Goal: Navigation & Orientation: Find specific page/section

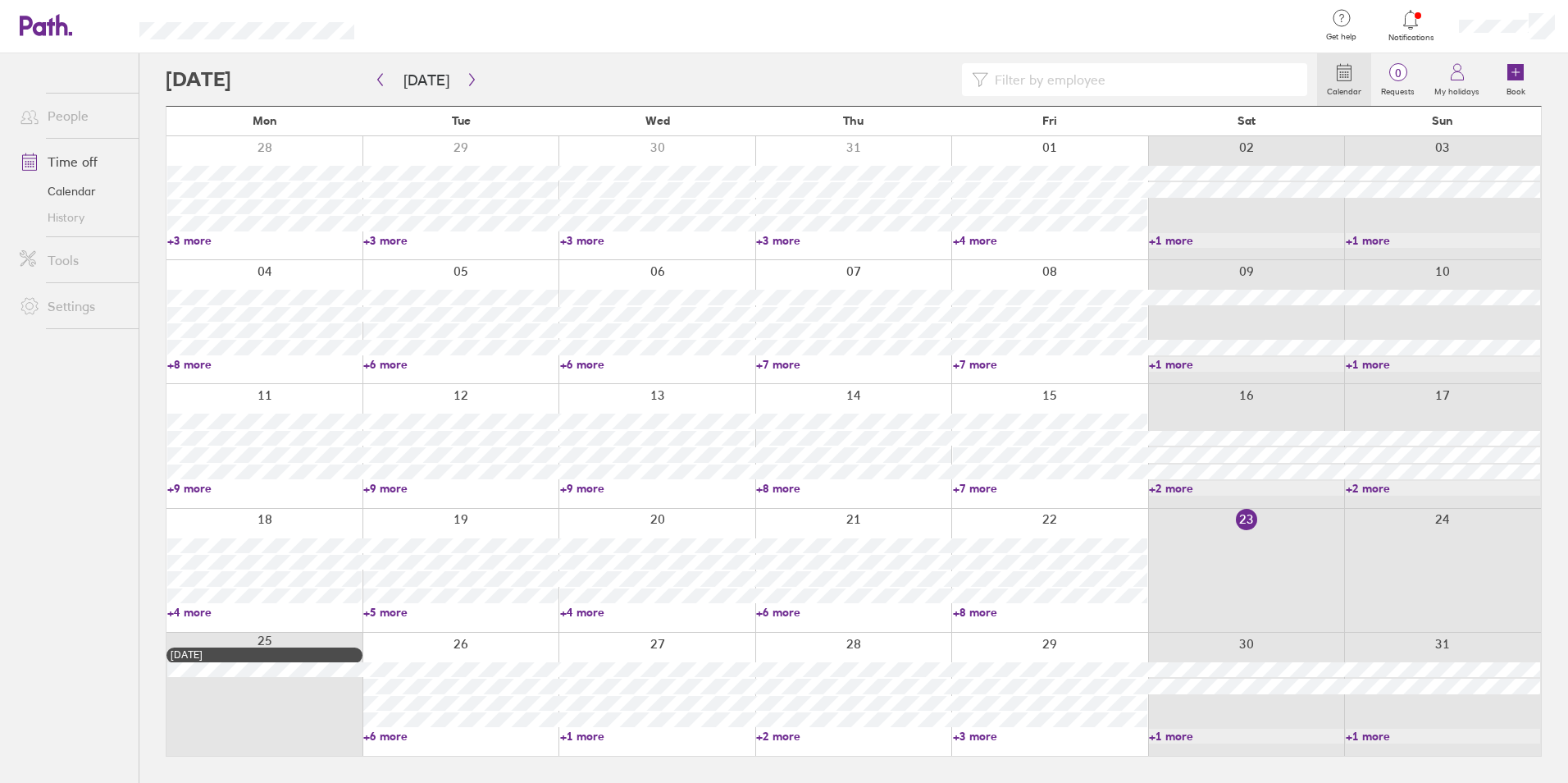
click at [390, 733] on link "+6 more" at bounding box center [460, 736] width 195 height 15
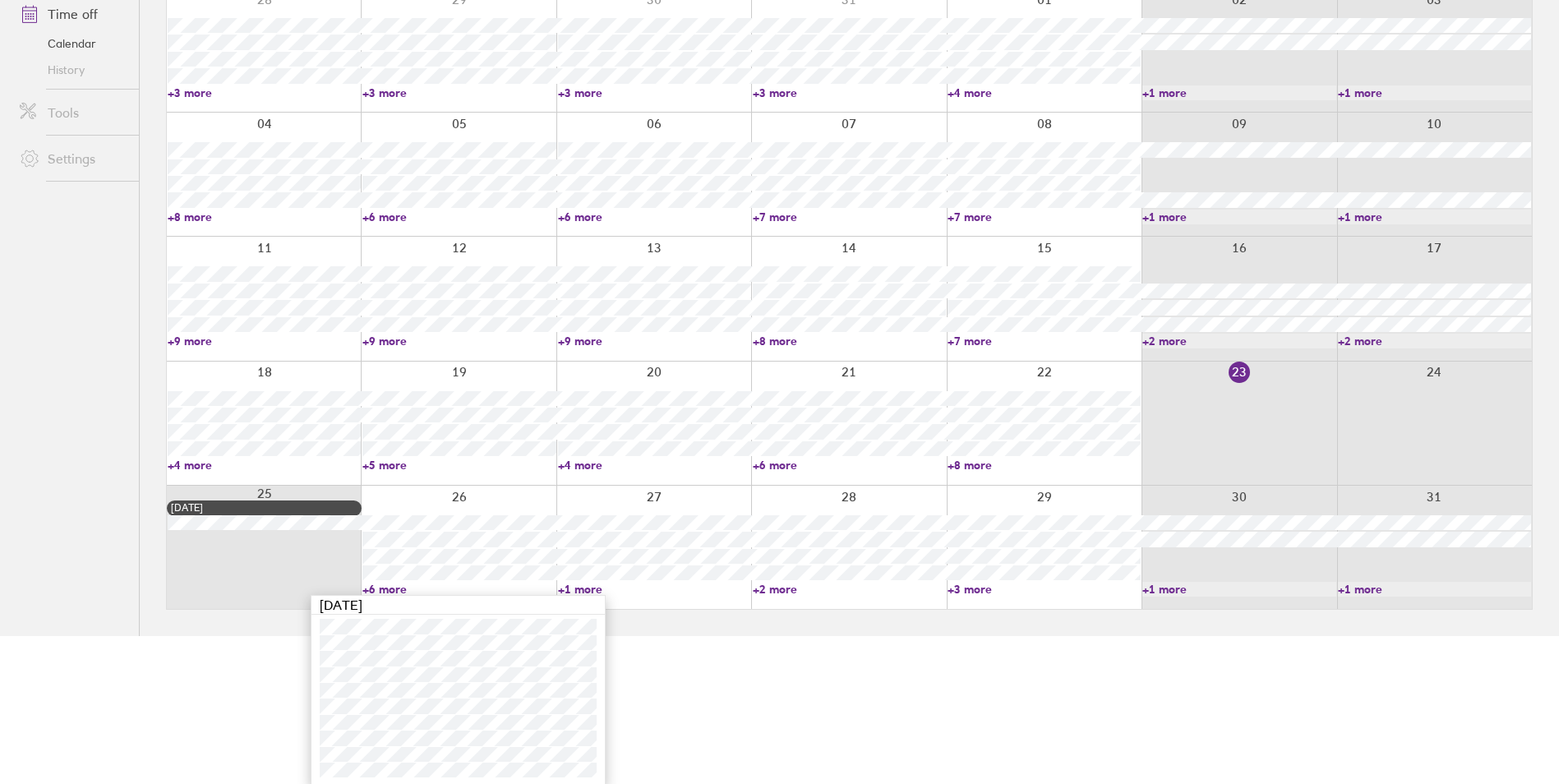
scroll to position [150, 0]
click at [563, 581] on link "+1 more" at bounding box center [655, 586] width 193 height 15
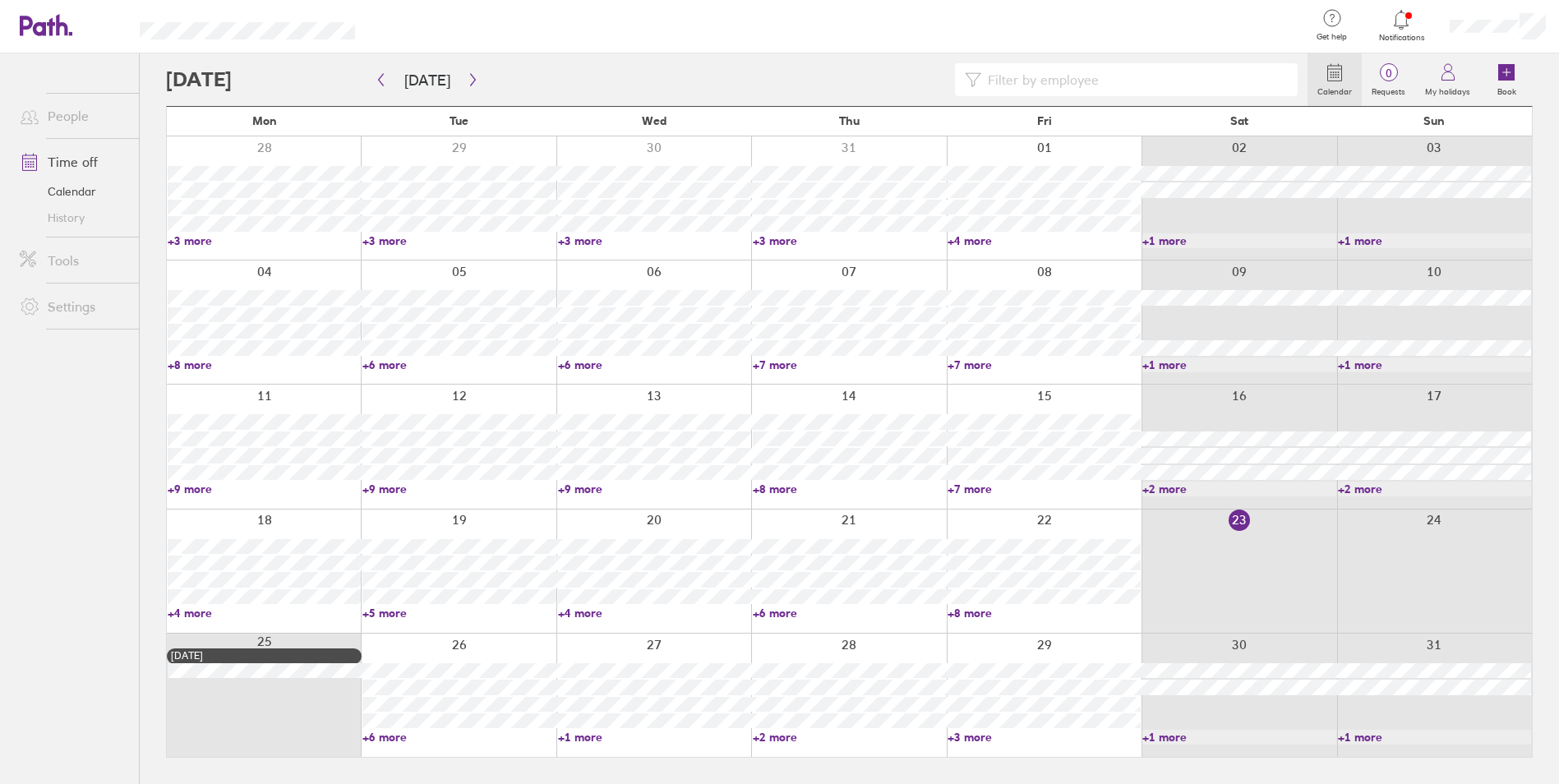
scroll to position [0, 0]
click at [593, 733] on link "+1 more" at bounding box center [659, 737] width 195 height 15
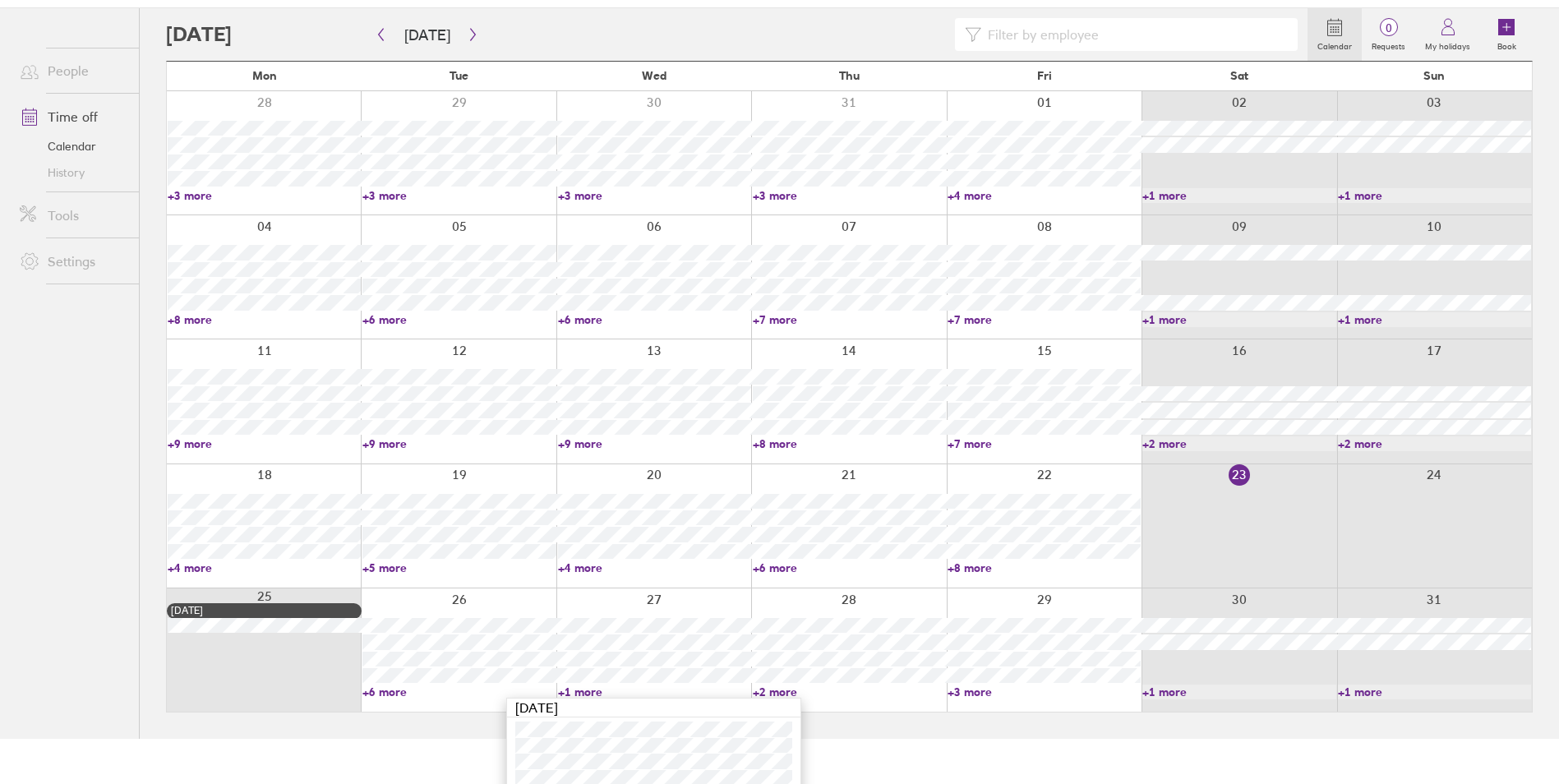
scroll to position [71, 0]
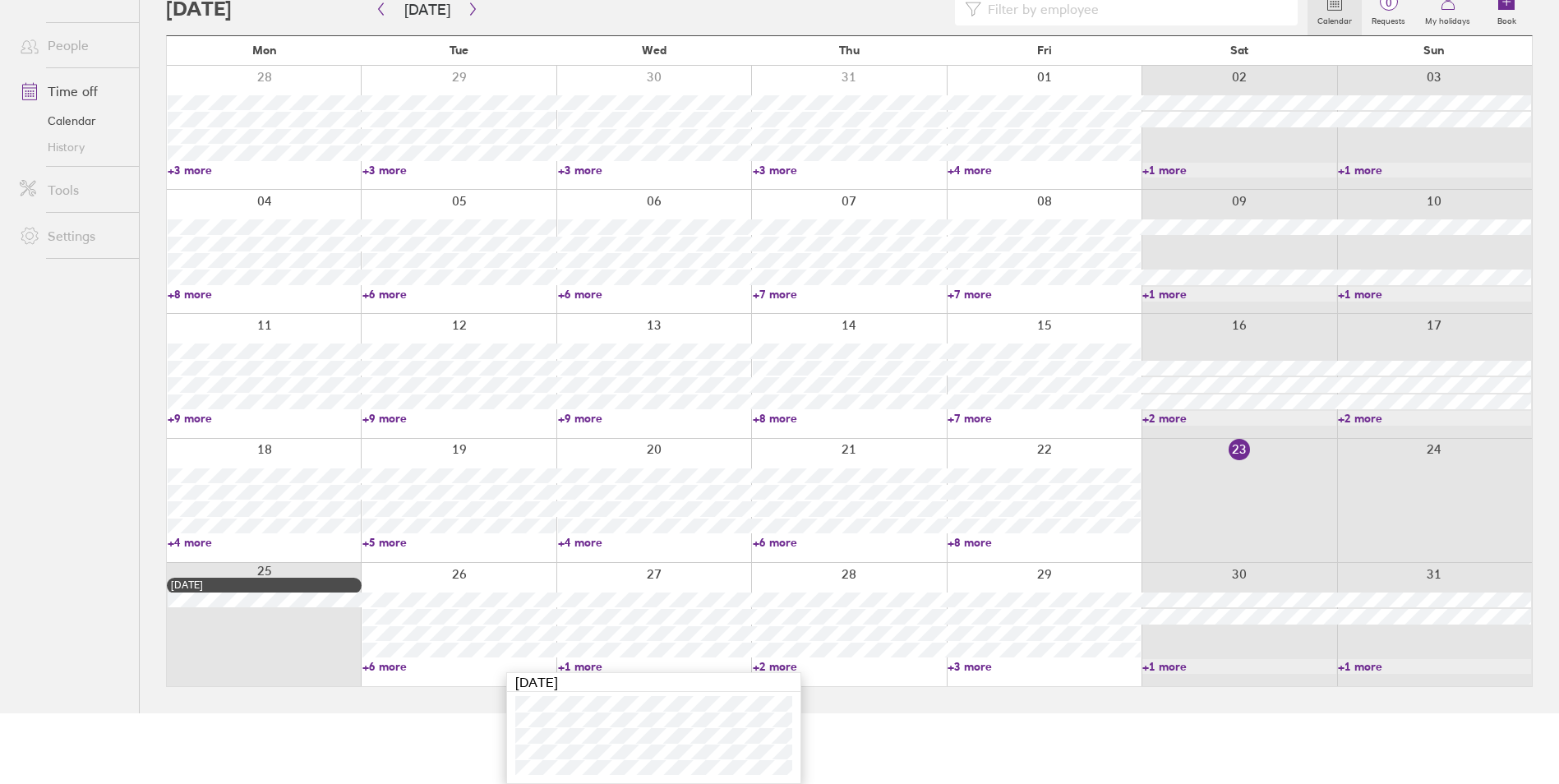
click at [421, 713] on html "Get help FAQs Contact us Notifications My profile Sign out People Time off Cale…" at bounding box center [779, 321] width 1559 height 784
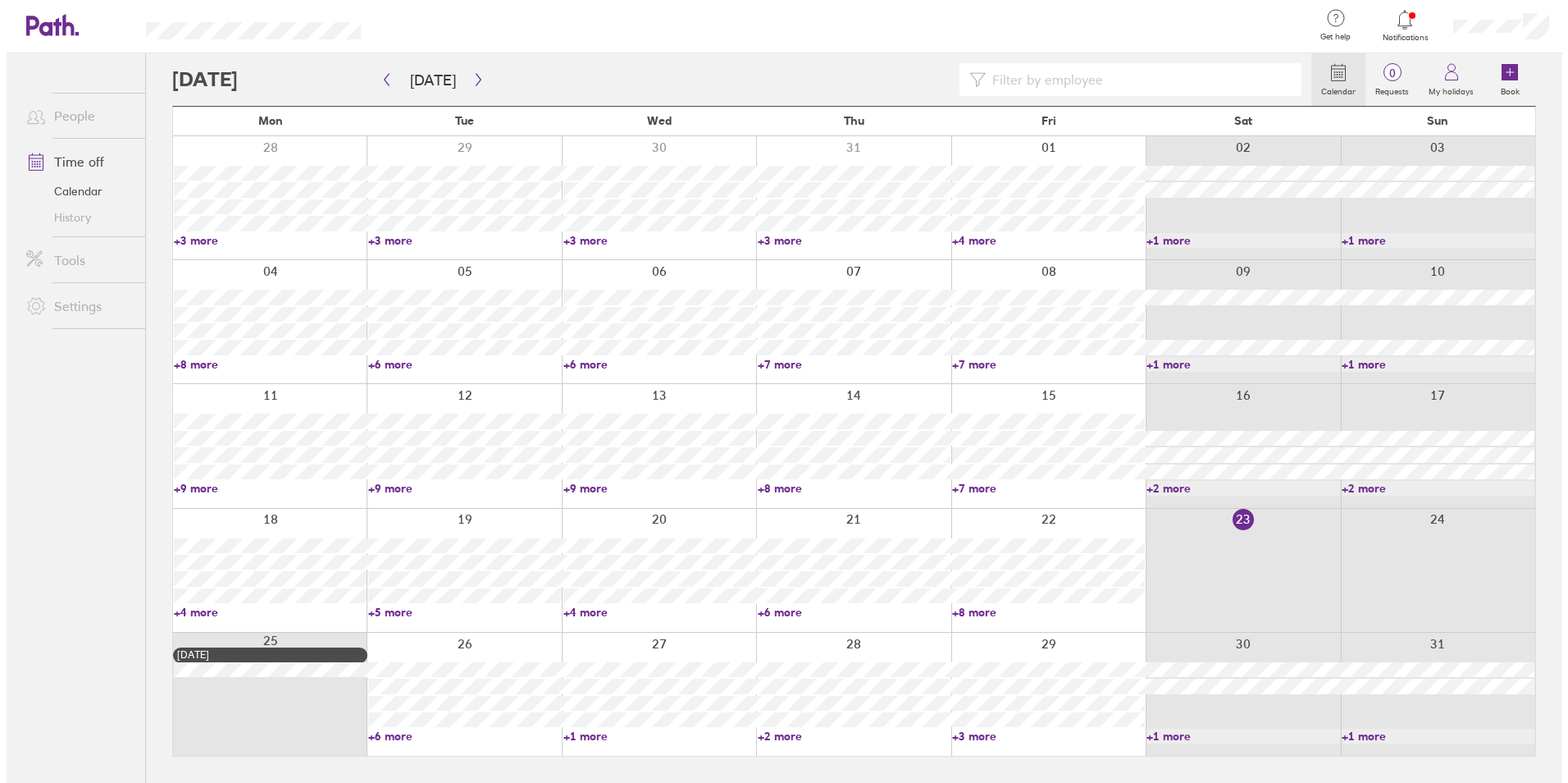
scroll to position [0, 0]
click at [1417, 45] on div "Notifications" at bounding box center [1411, 27] width 70 height 54
click at [1417, 41] on span "Notifications" at bounding box center [1411, 37] width 54 height 10
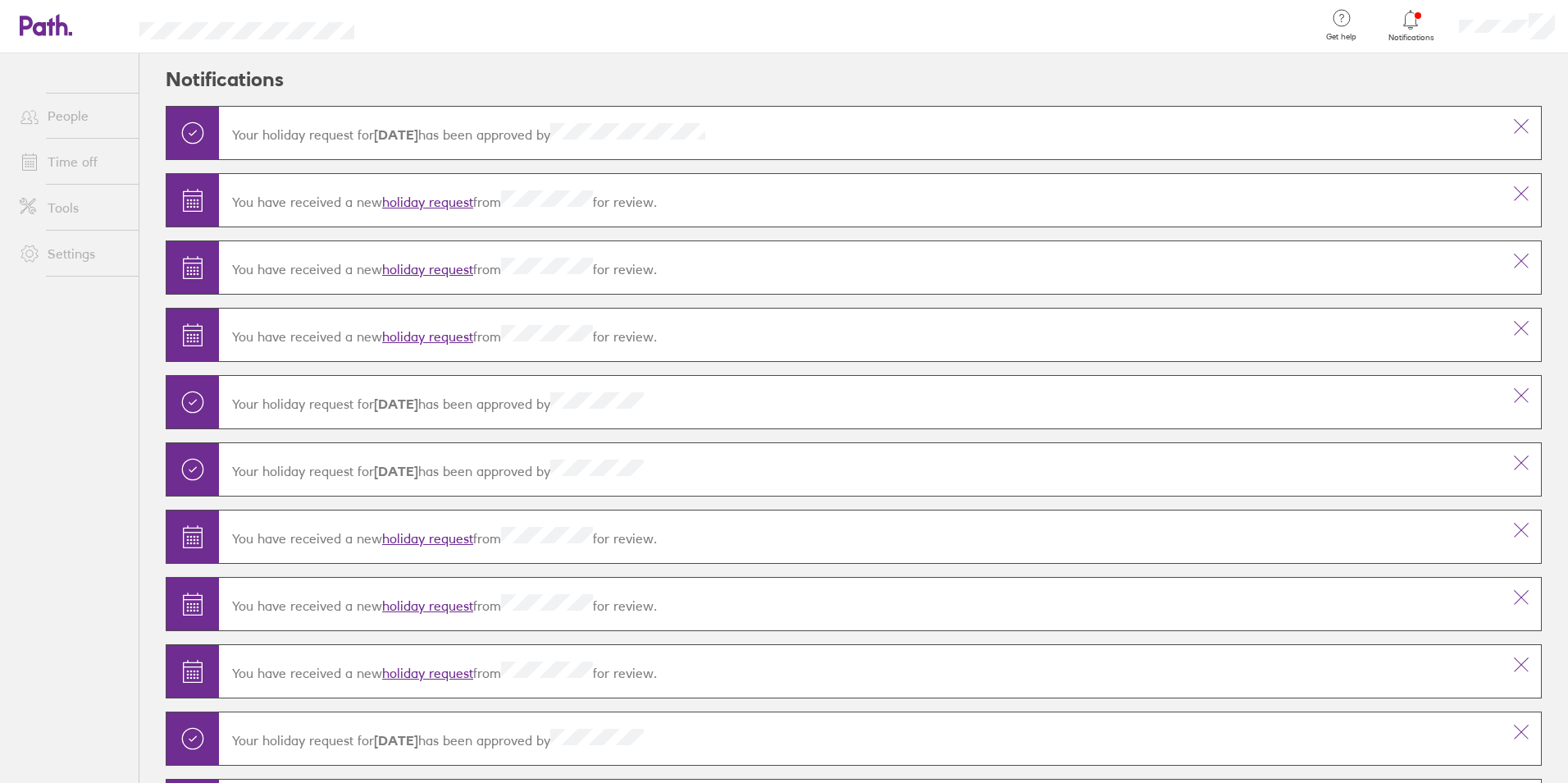
click at [1419, 31] on link "Notifications" at bounding box center [1411, 25] width 54 height 35
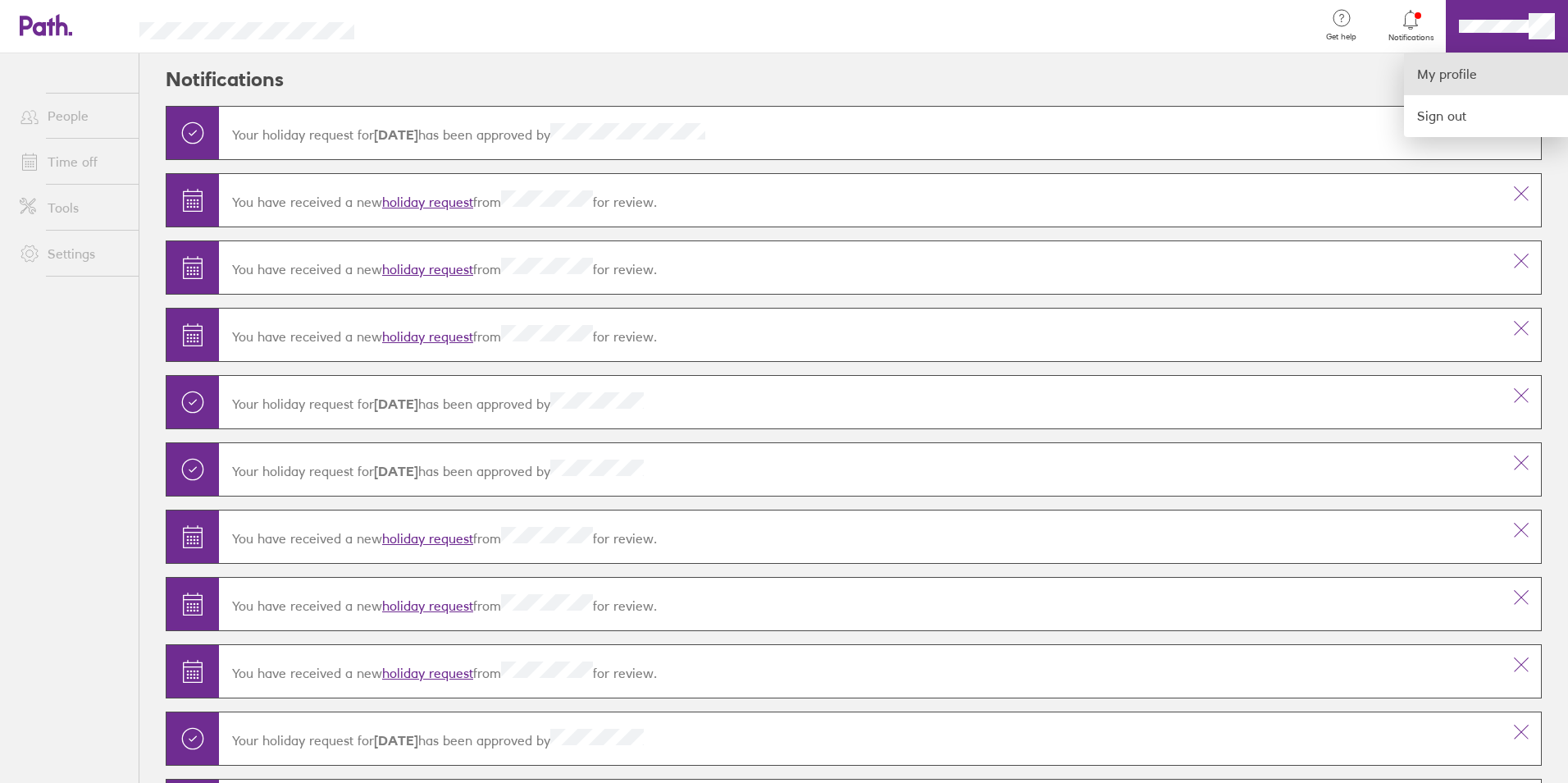
click at [1426, 92] on link "My profile" at bounding box center [1486, 74] width 164 height 42
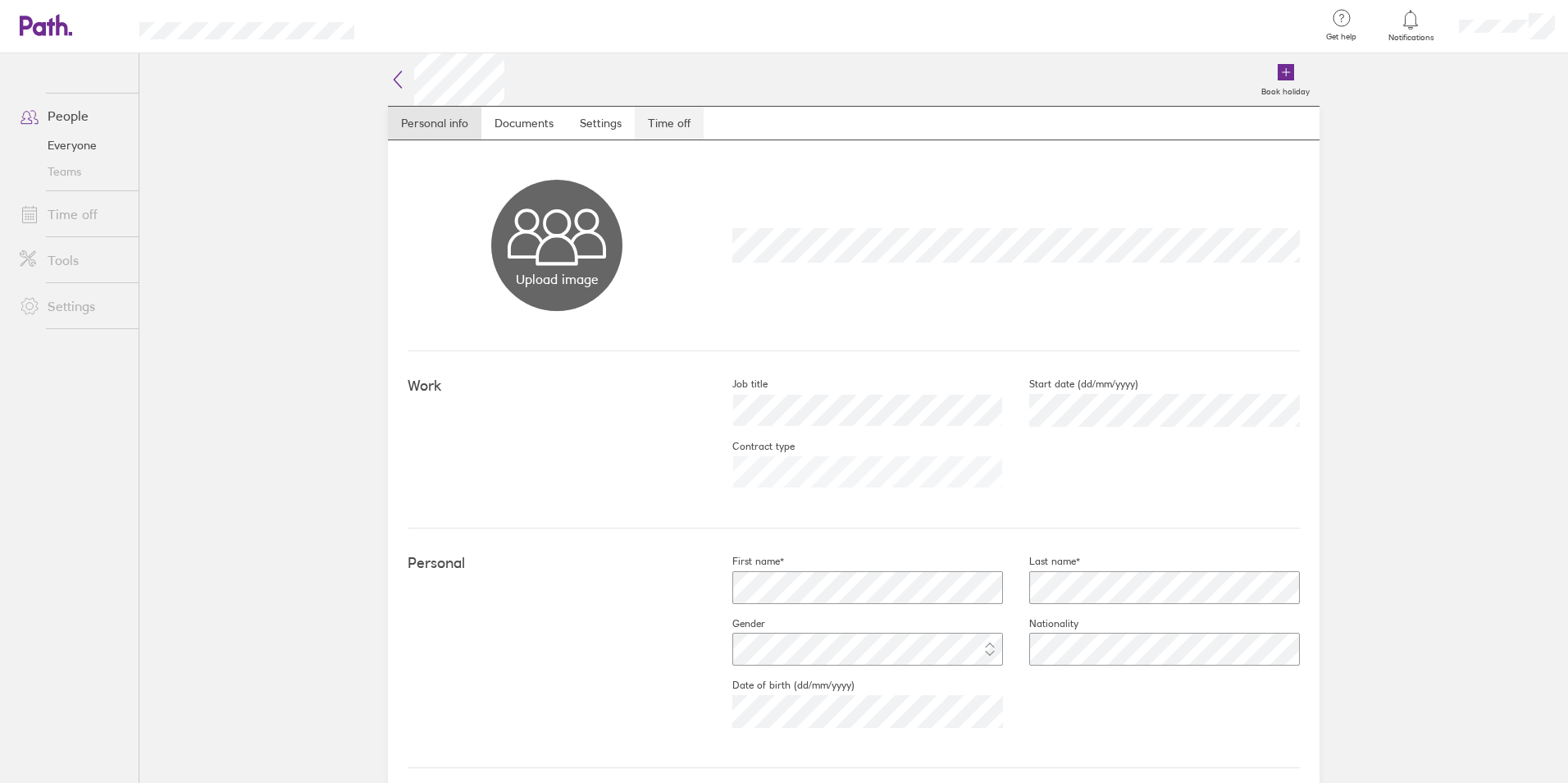
click at [665, 115] on link "Time off" at bounding box center [668, 122] width 69 height 33
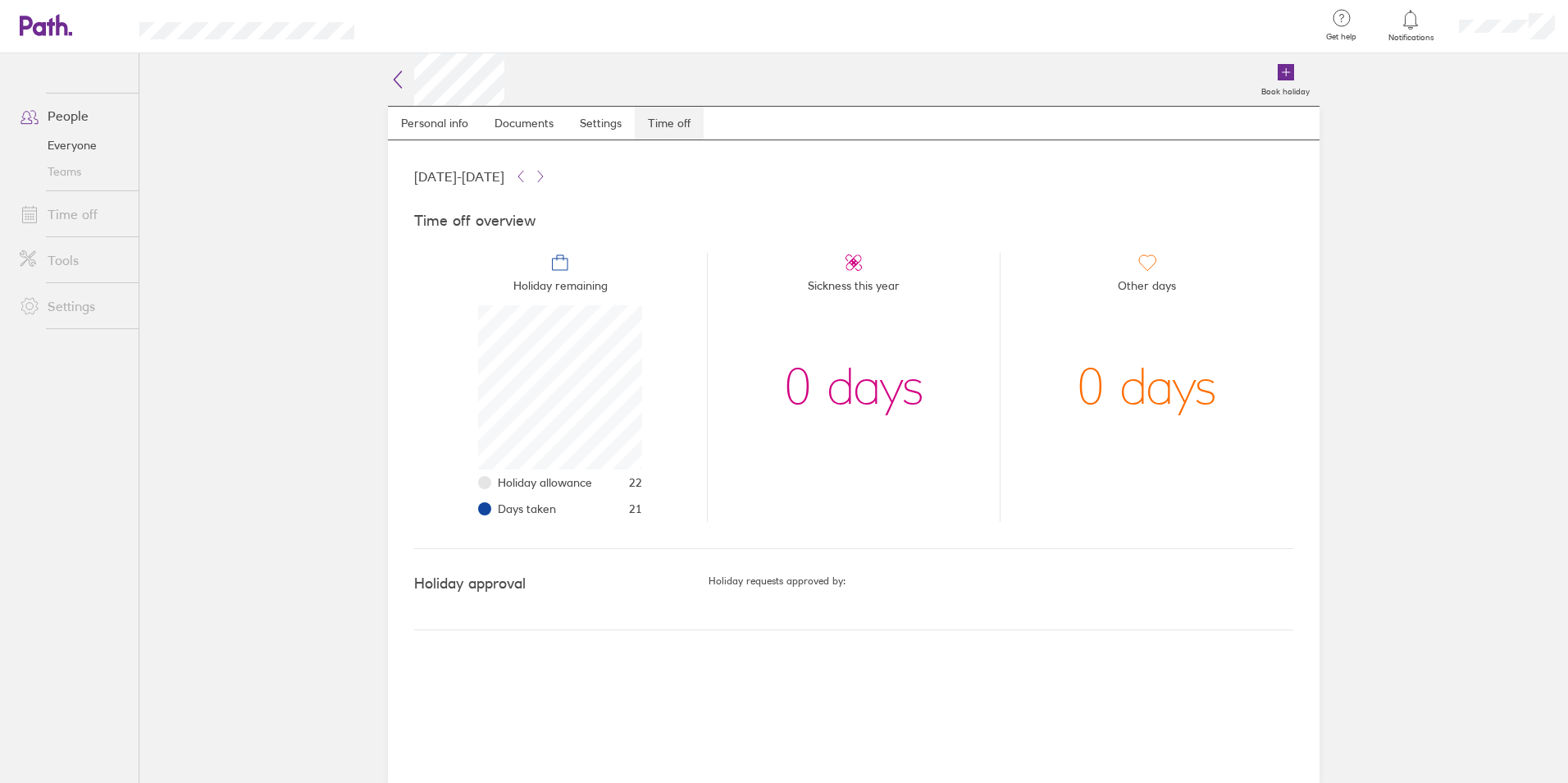
scroll to position [164, 164]
click at [602, 133] on link "Settings" at bounding box center [601, 122] width 68 height 33
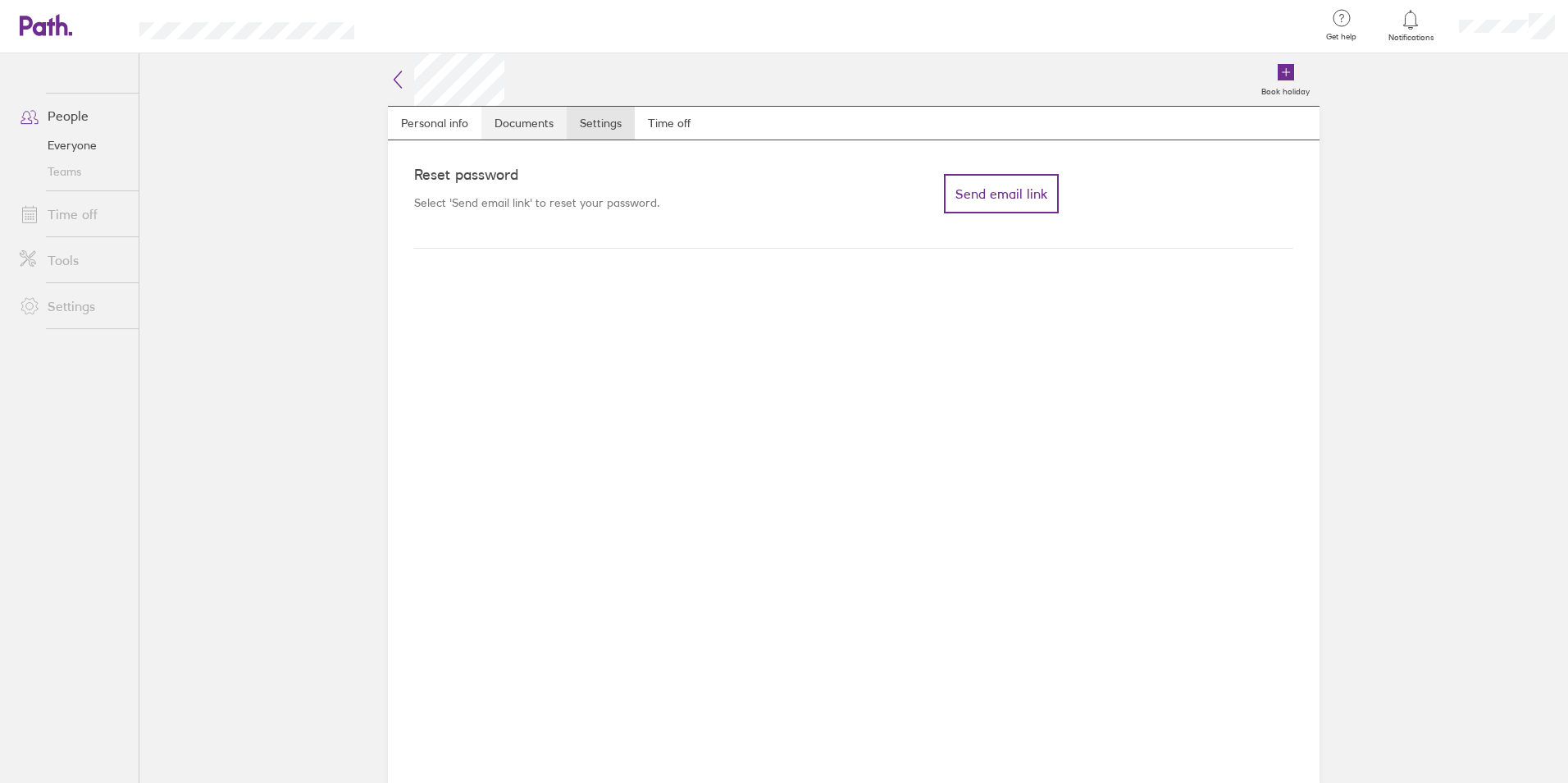
click at [540, 126] on link "Documents" at bounding box center [524, 122] width 86 height 33
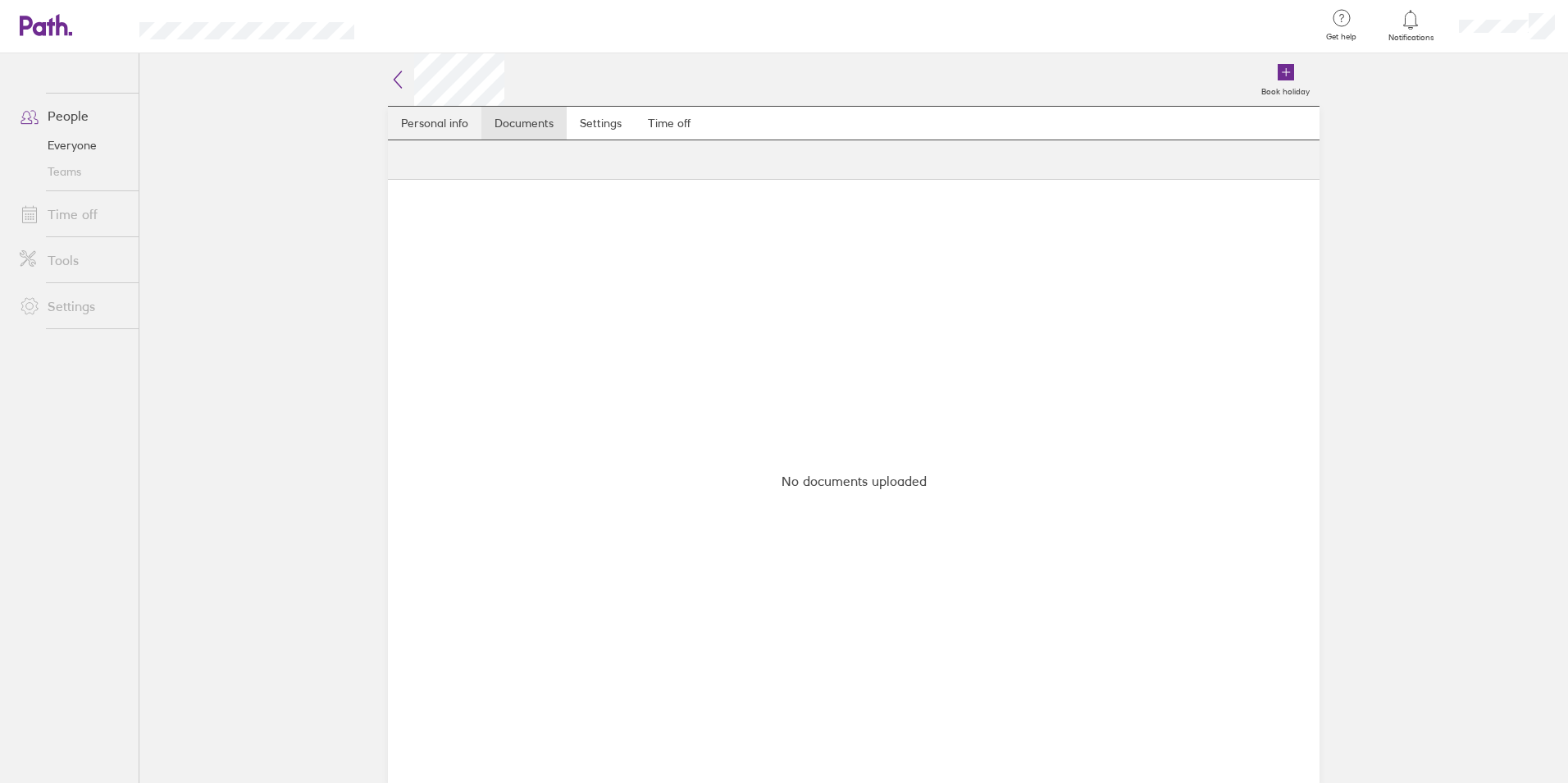
click at [473, 123] on link "Personal info" at bounding box center [435, 122] width 94 height 33
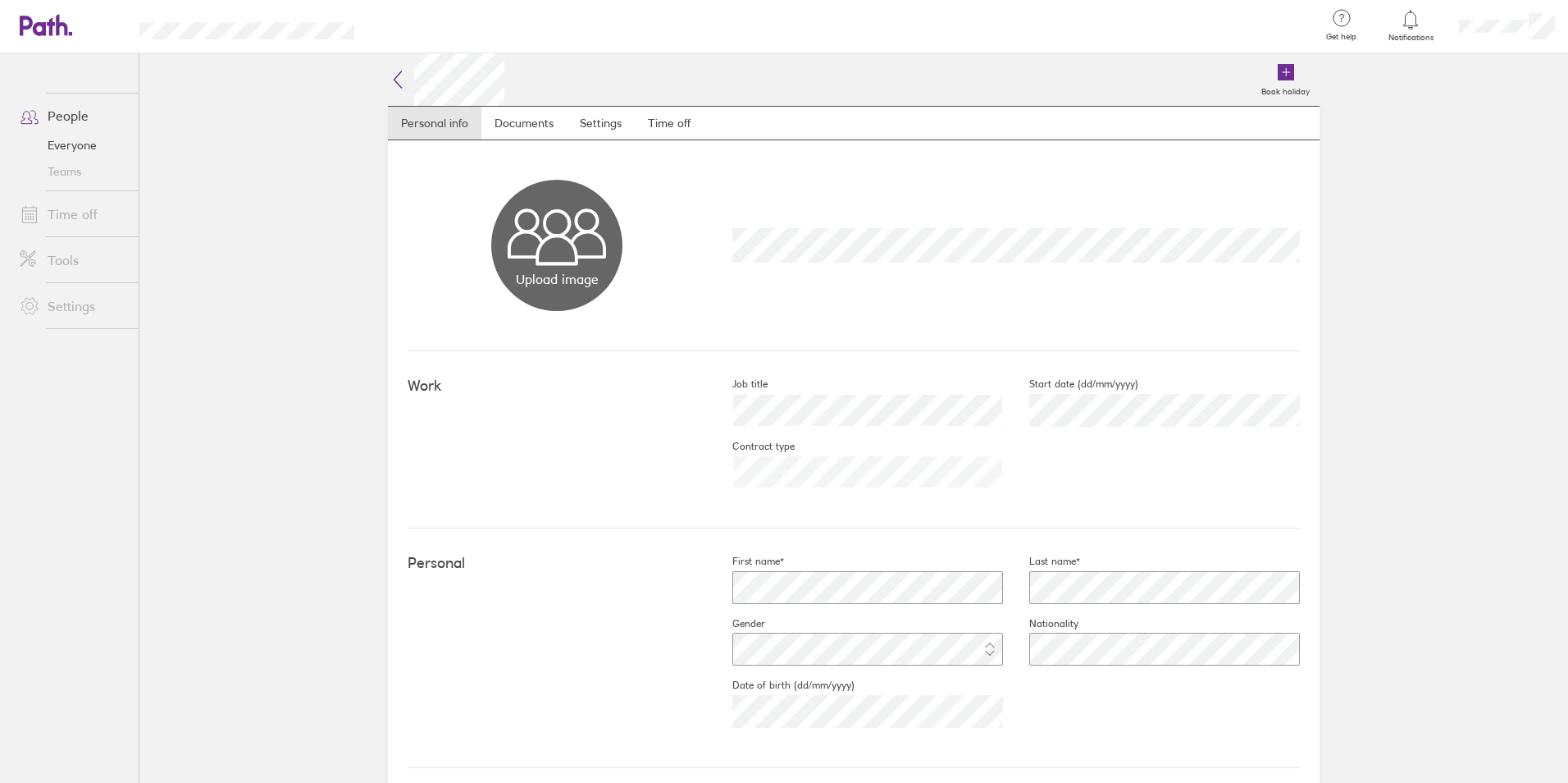
click at [75, 129] on link "People" at bounding box center [72, 115] width 132 height 33
